Goal: Information Seeking & Learning: Find specific fact

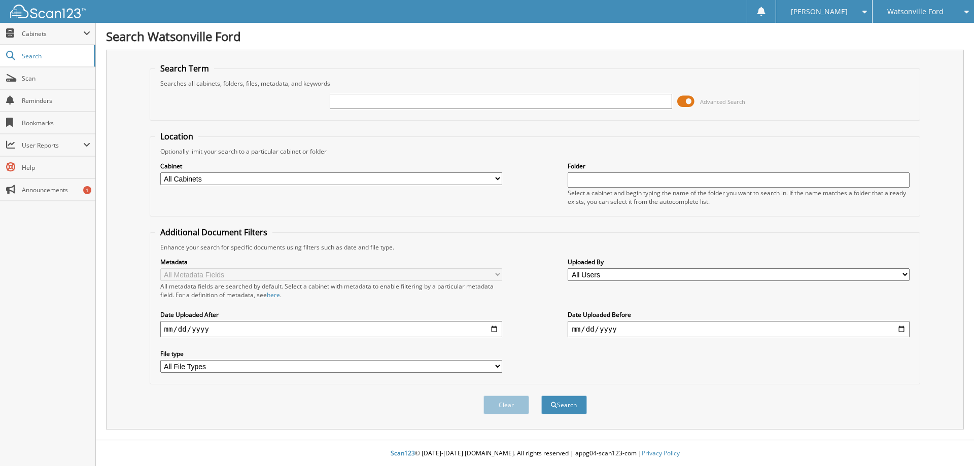
click at [686, 104] on span at bounding box center [685, 101] width 17 height 15
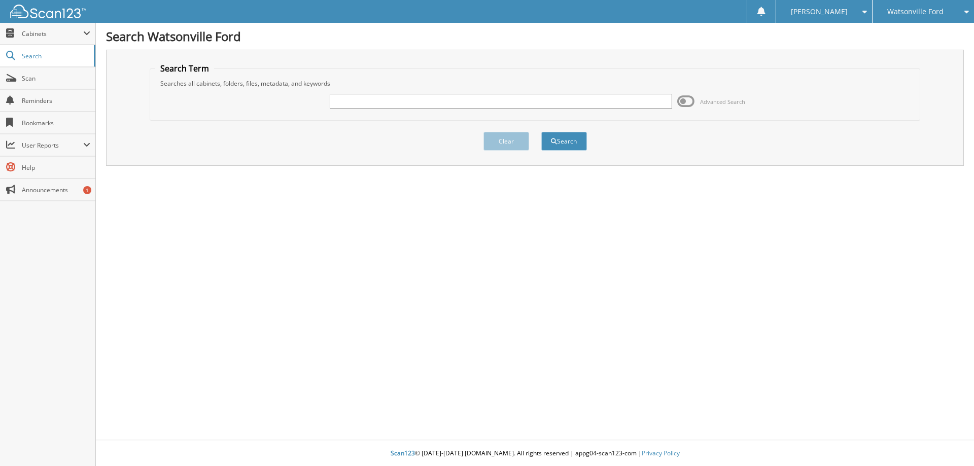
click at [429, 108] on input "text" at bounding box center [501, 101] width 342 height 15
type input "PF963"
click at [541, 132] on button "Search" at bounding box center [564, 141] width 46 height 19
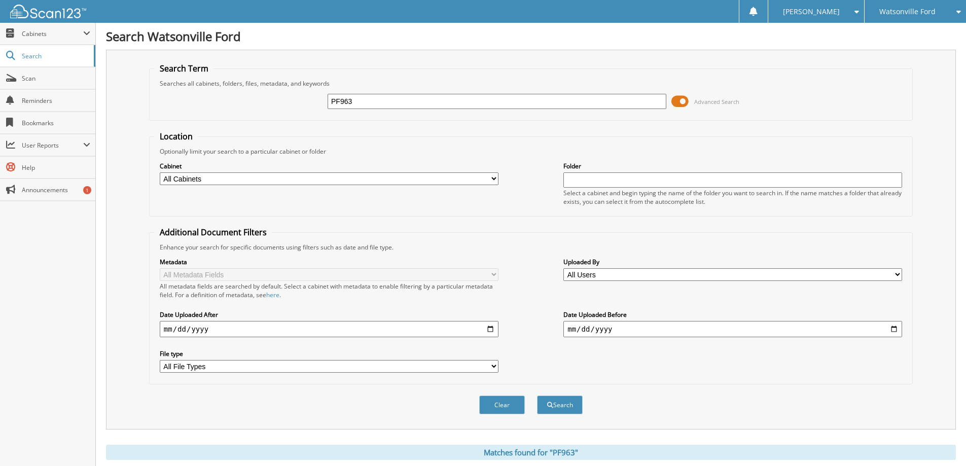
click at [678, 99] on span at bounding box center [679, 101] width 17 height 15
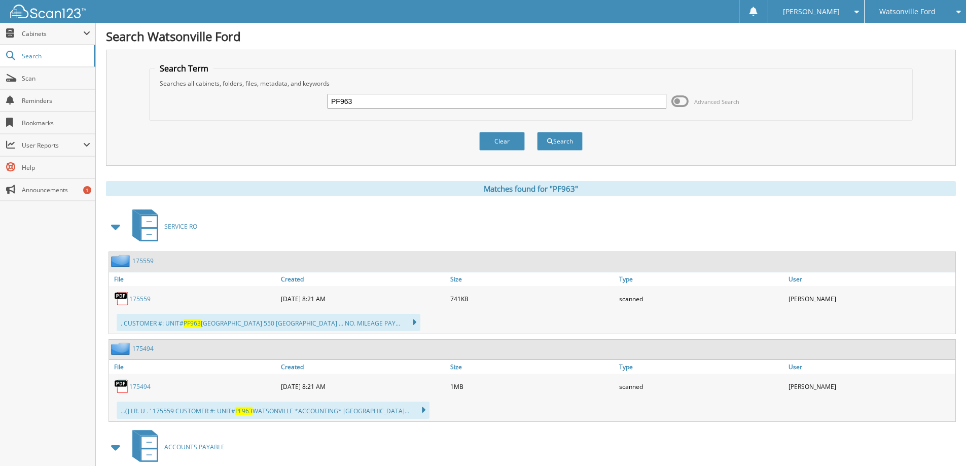
click at [141, 300] on link "175559" at bounding box center [139, 299] width 21 height 9
click at [141, 387] on link "175494" at bounding box center [139, 386] width 21 height 9
